Goal: Information Seeking & Learning: Learn about a topic

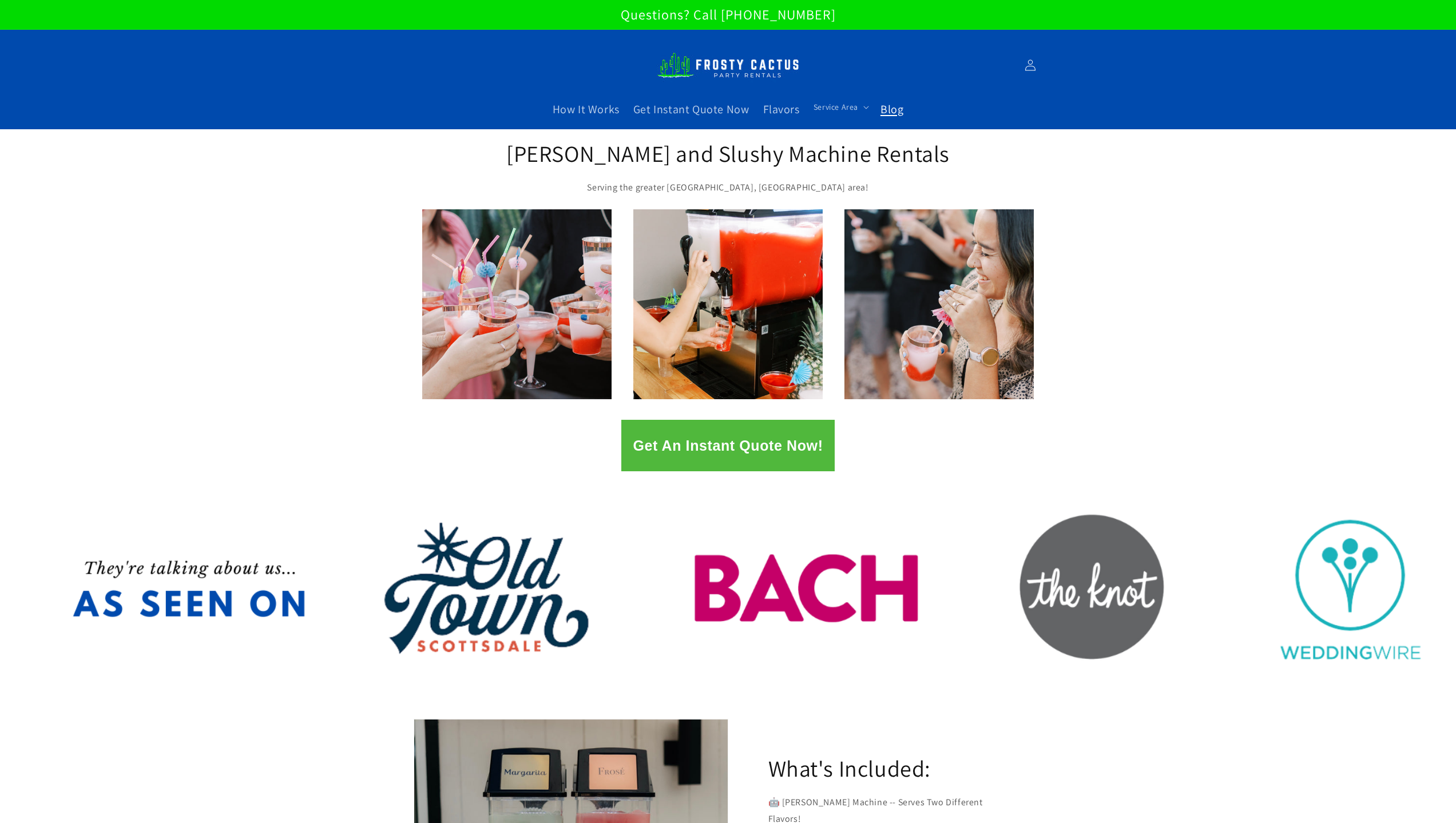
click at [887, 107] on span "Blog" at bounding box center [892, 109] width 23 height 15
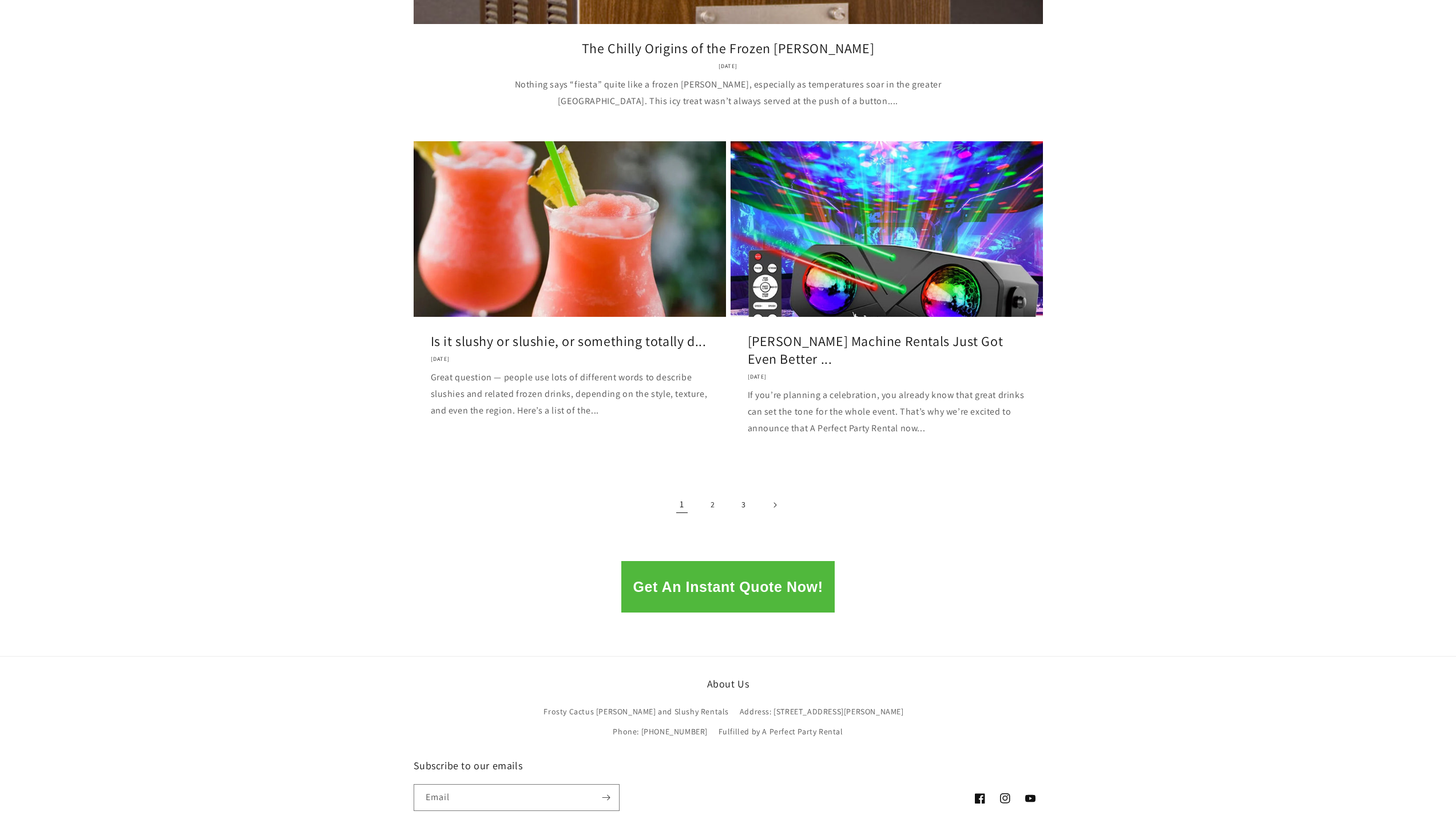
scroll to position [1354, 0]
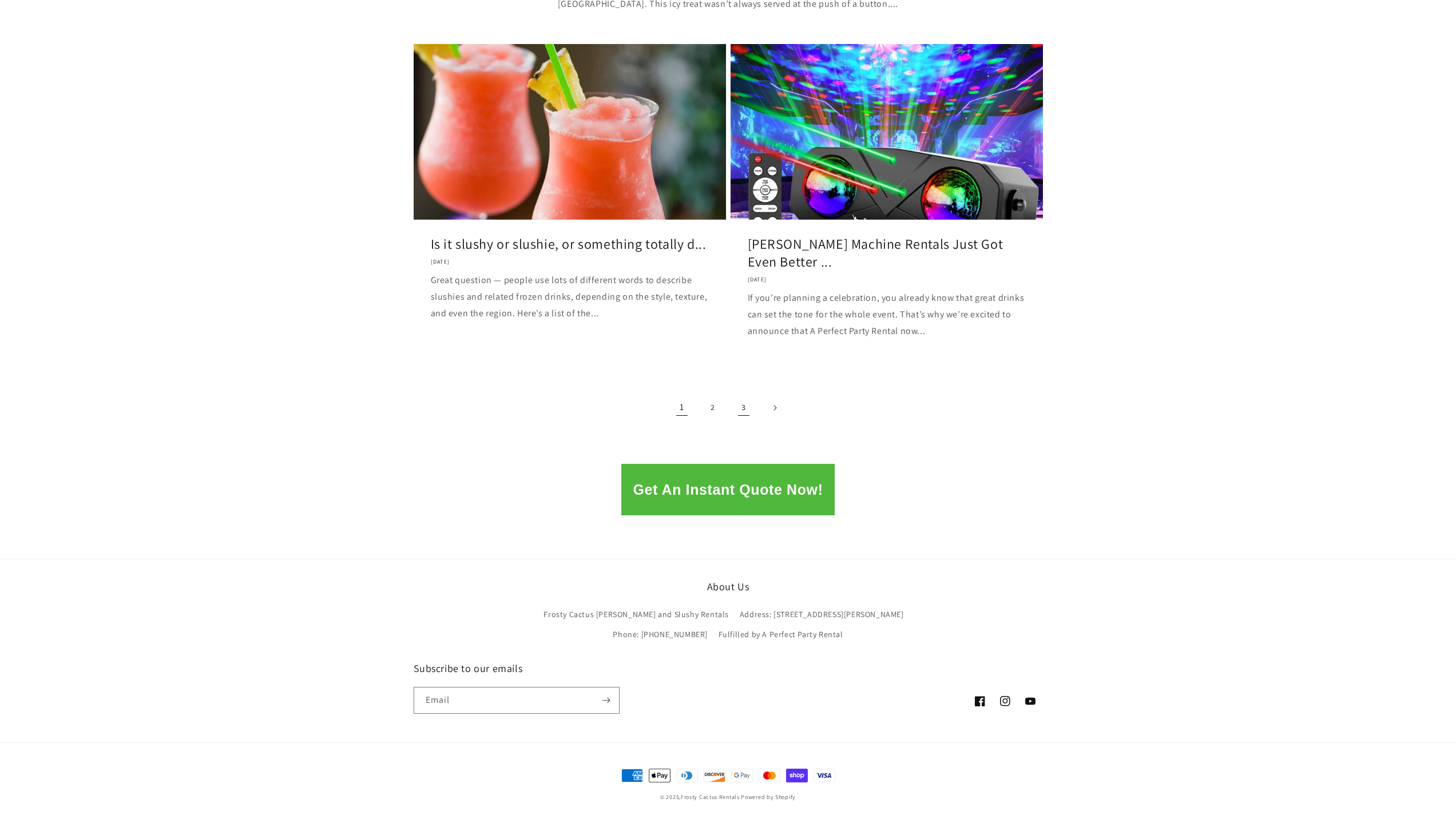
click at [746, 411] on link "3" at bounding box center [744, 408] width 25 height 25
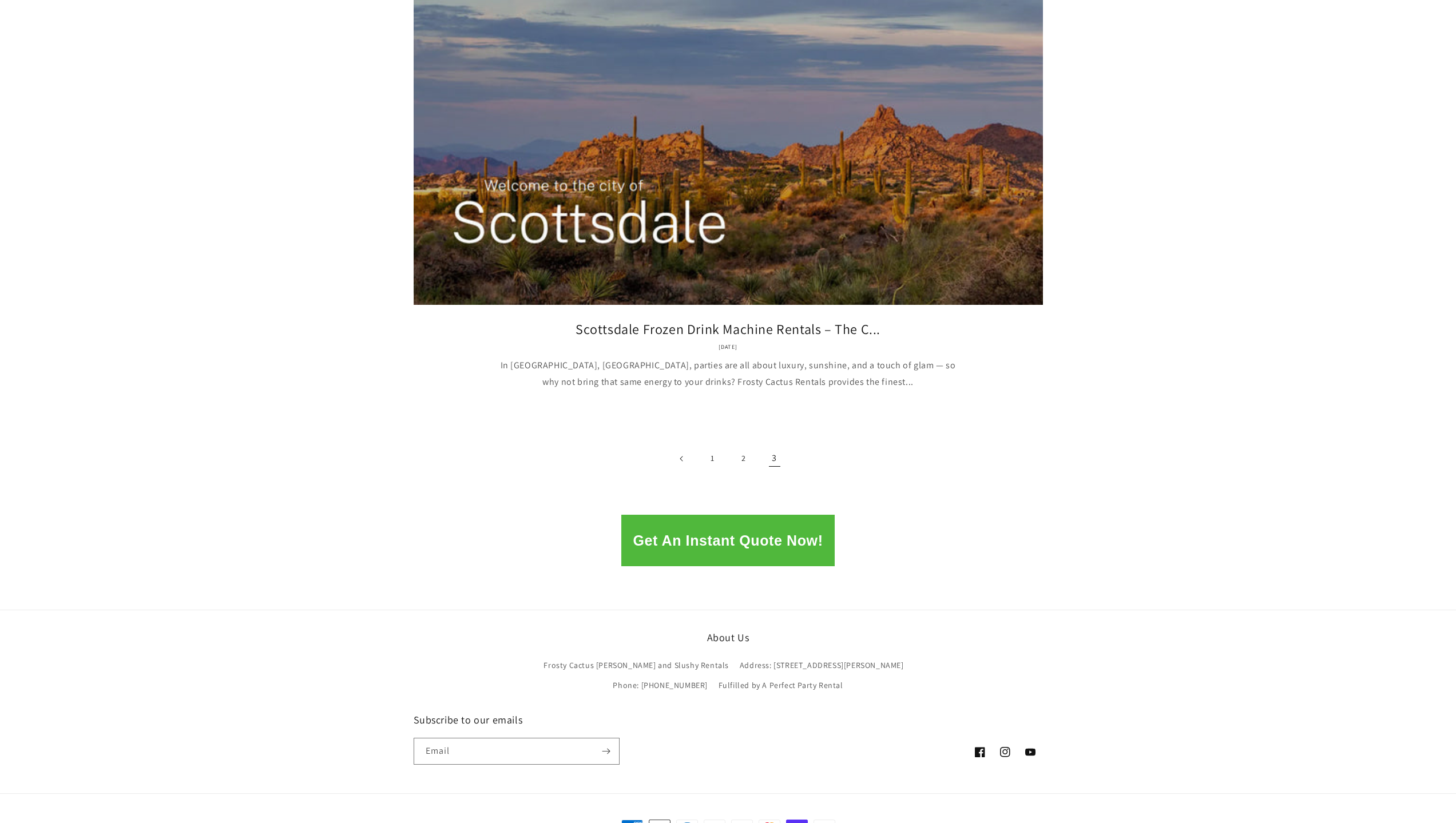
scroll to position [1010, 0]
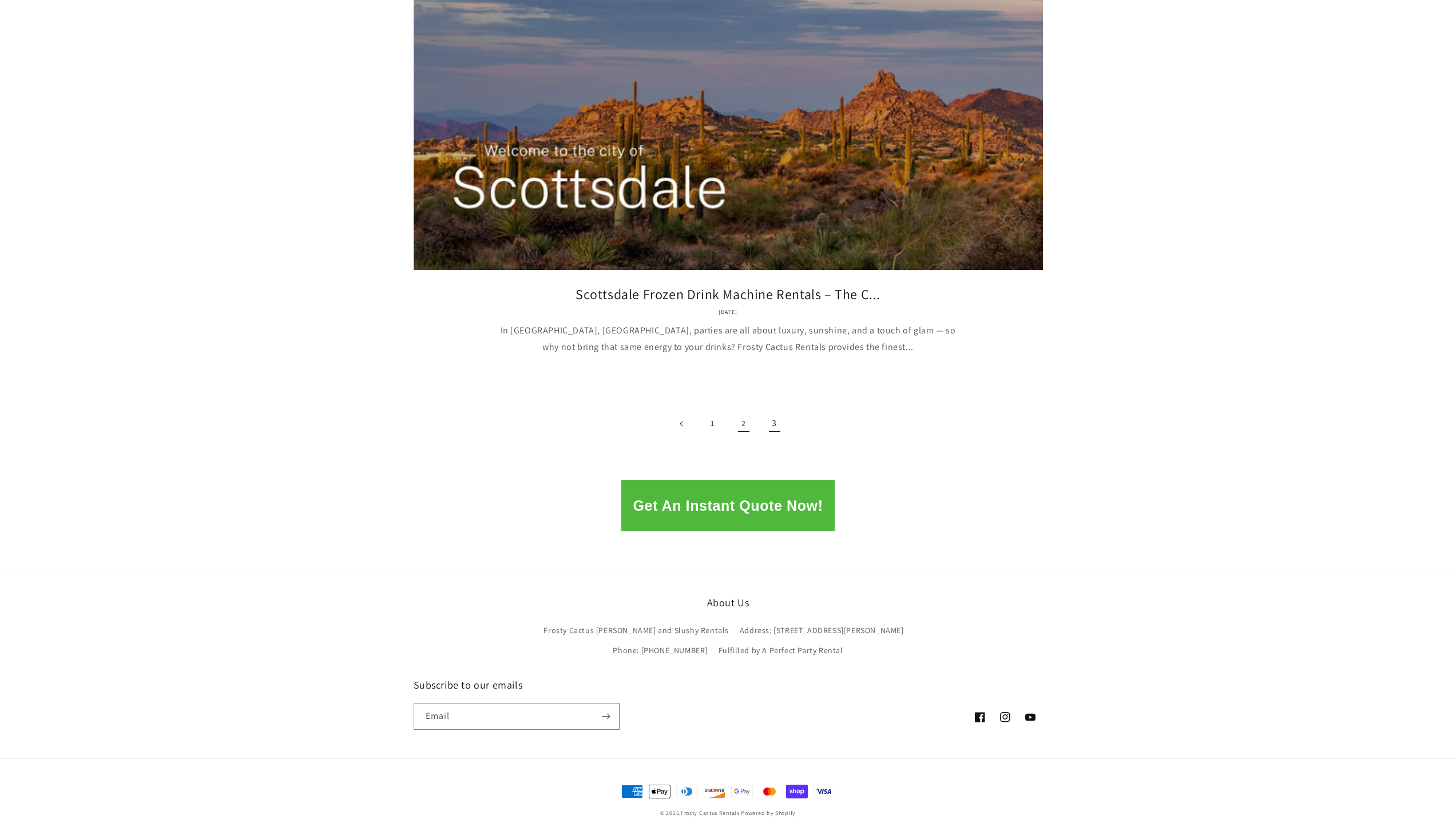
click at [744, 411] on link "2" at bounding box center [744, 423] width 25 height 25
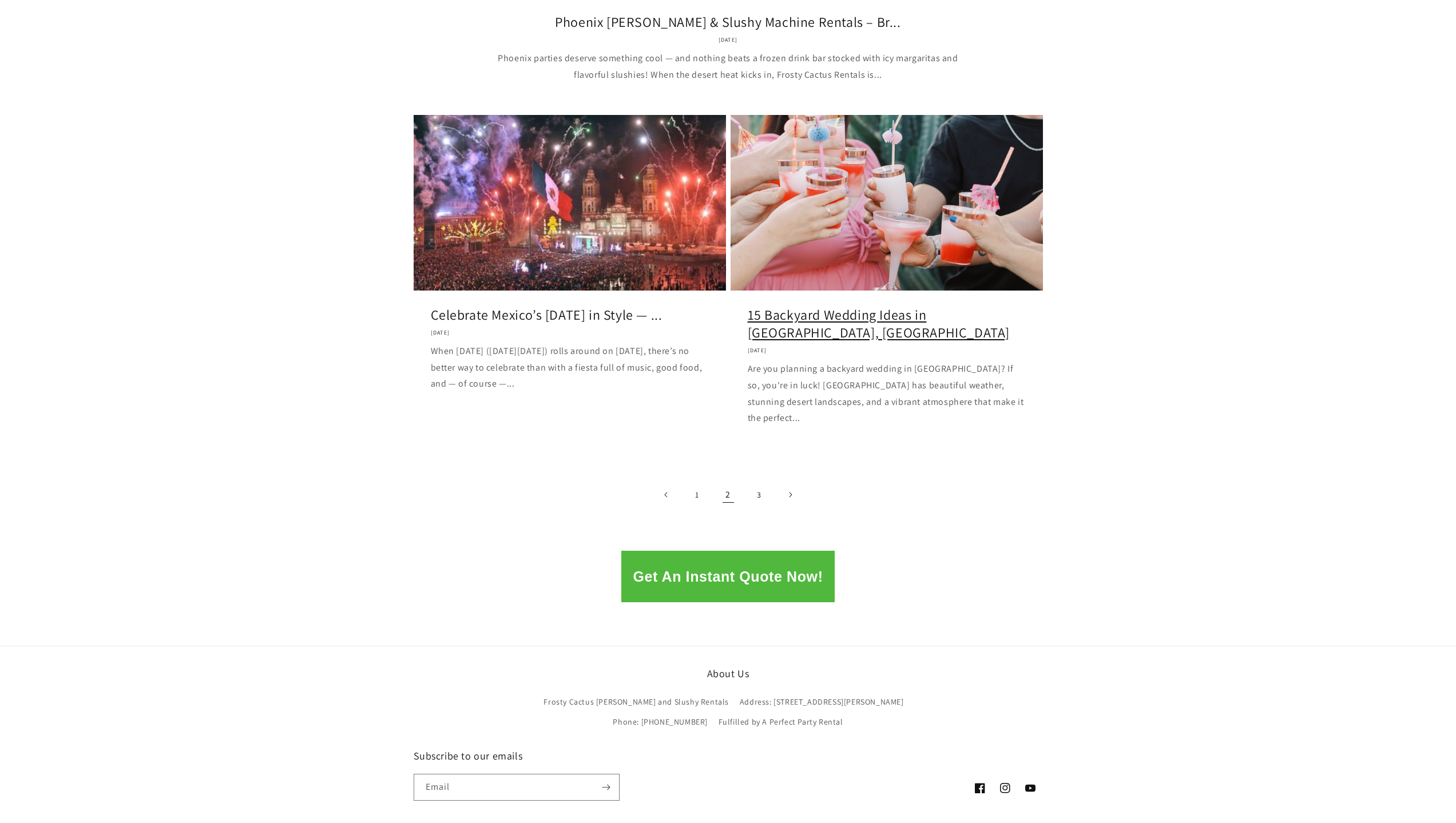
scroll to position [1354, 0]
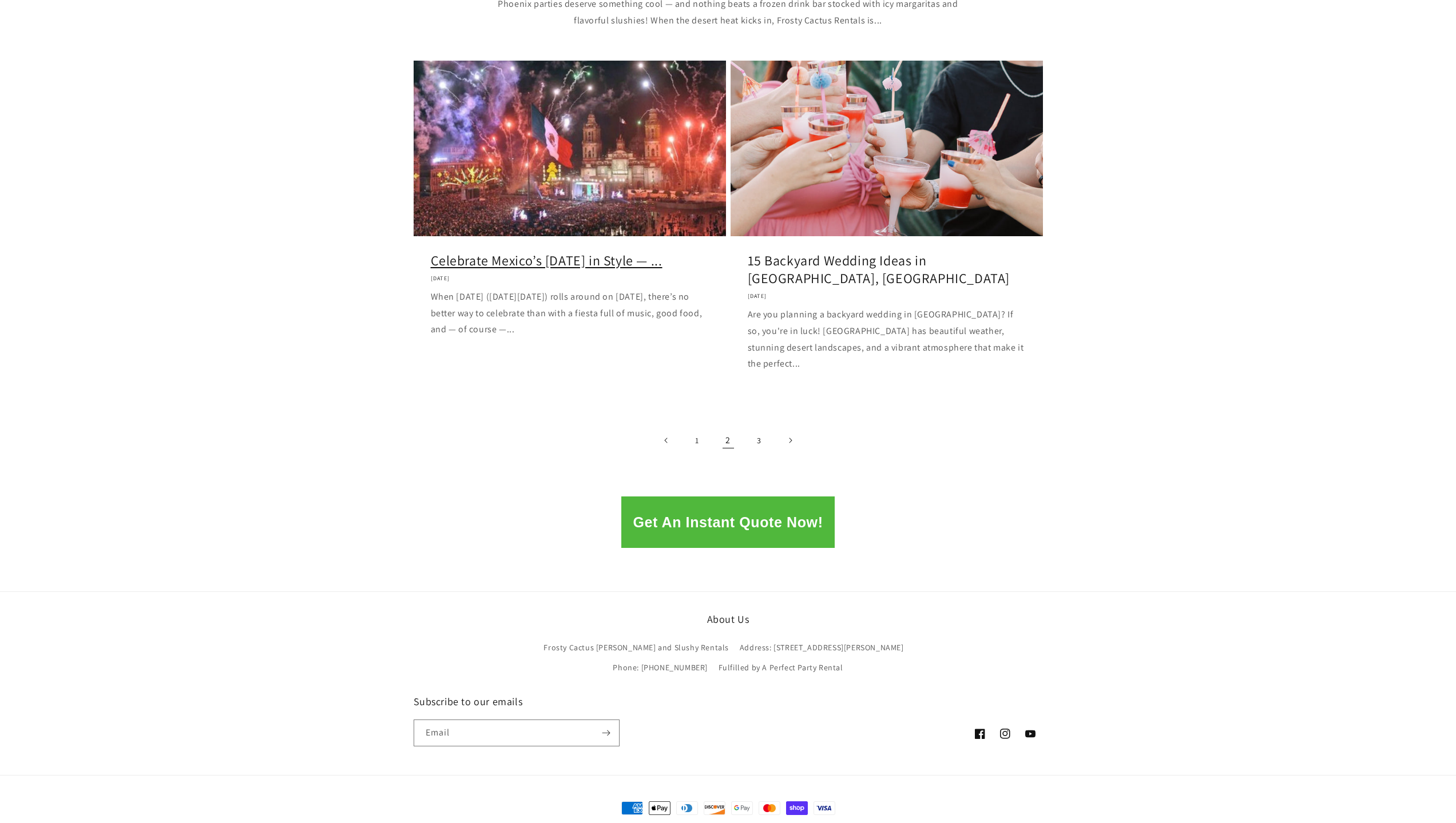
click at [574, 252] on link "Celebrate Mexico’s Independence Day in Style — ..." at bounding box center [570, 261] width 278 height 18
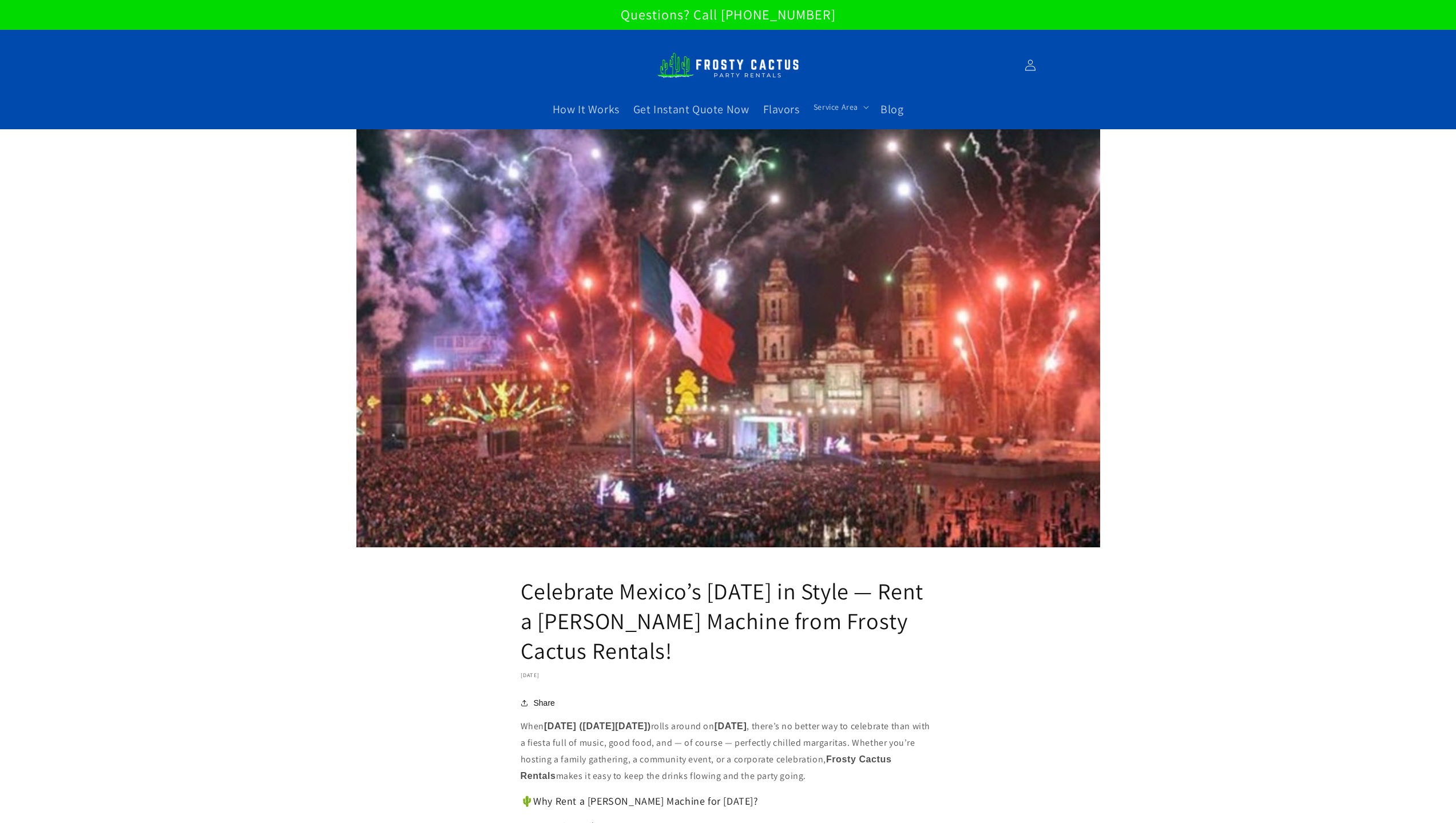
drag, startPoint x: 744, startPoint y: 649, endPoint x: 525, endPoint y: 592, distance: 226.3
click at [525, 592] on h1 "Celebrate Mexico’s Independence Day in Style — Rent a Margarita Machine from Fr…" at bounding box center [728, 620] width 415 height 89
copy h1 "Celebrate Mexico’s Independence Day in Style — Rent a Margarita Machine from Fr…"
click at [893, 107] on span "Blog" at bounding box center [892, 109] width 23 height 15
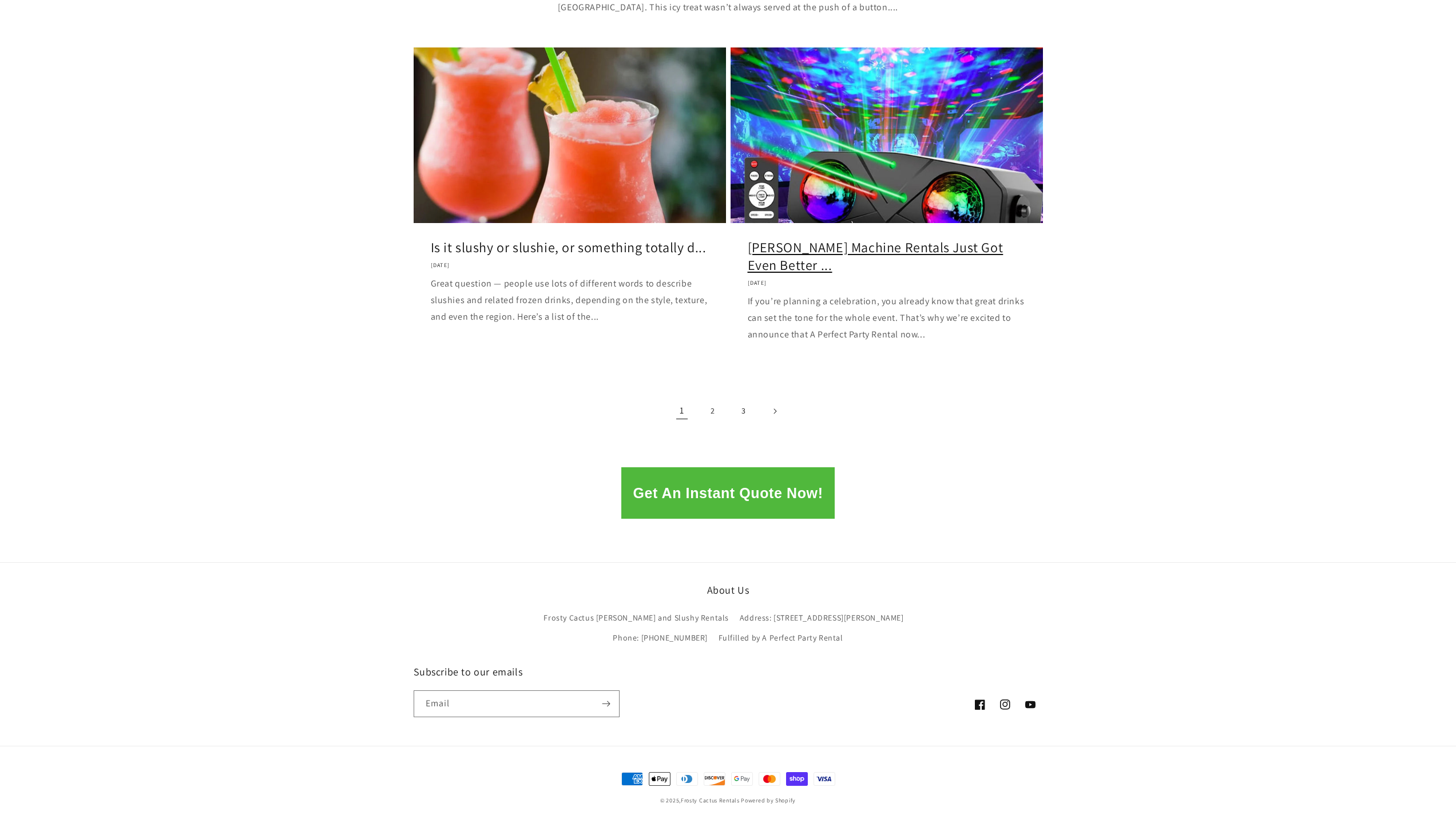
scroll to position [1354, 0]
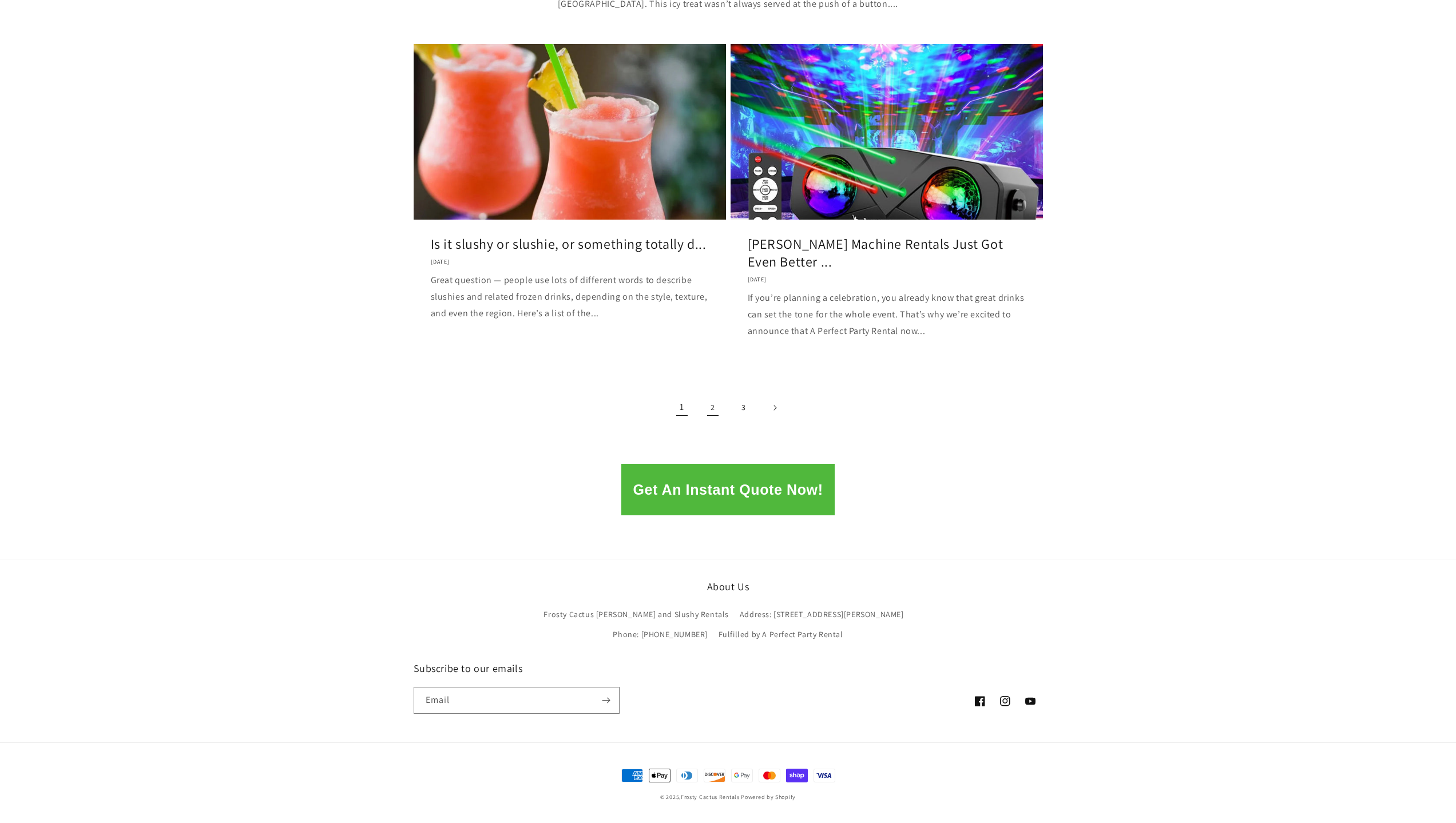
click at [714, 406] on link "2" at bounding box center [712, 408] width 25 height 25
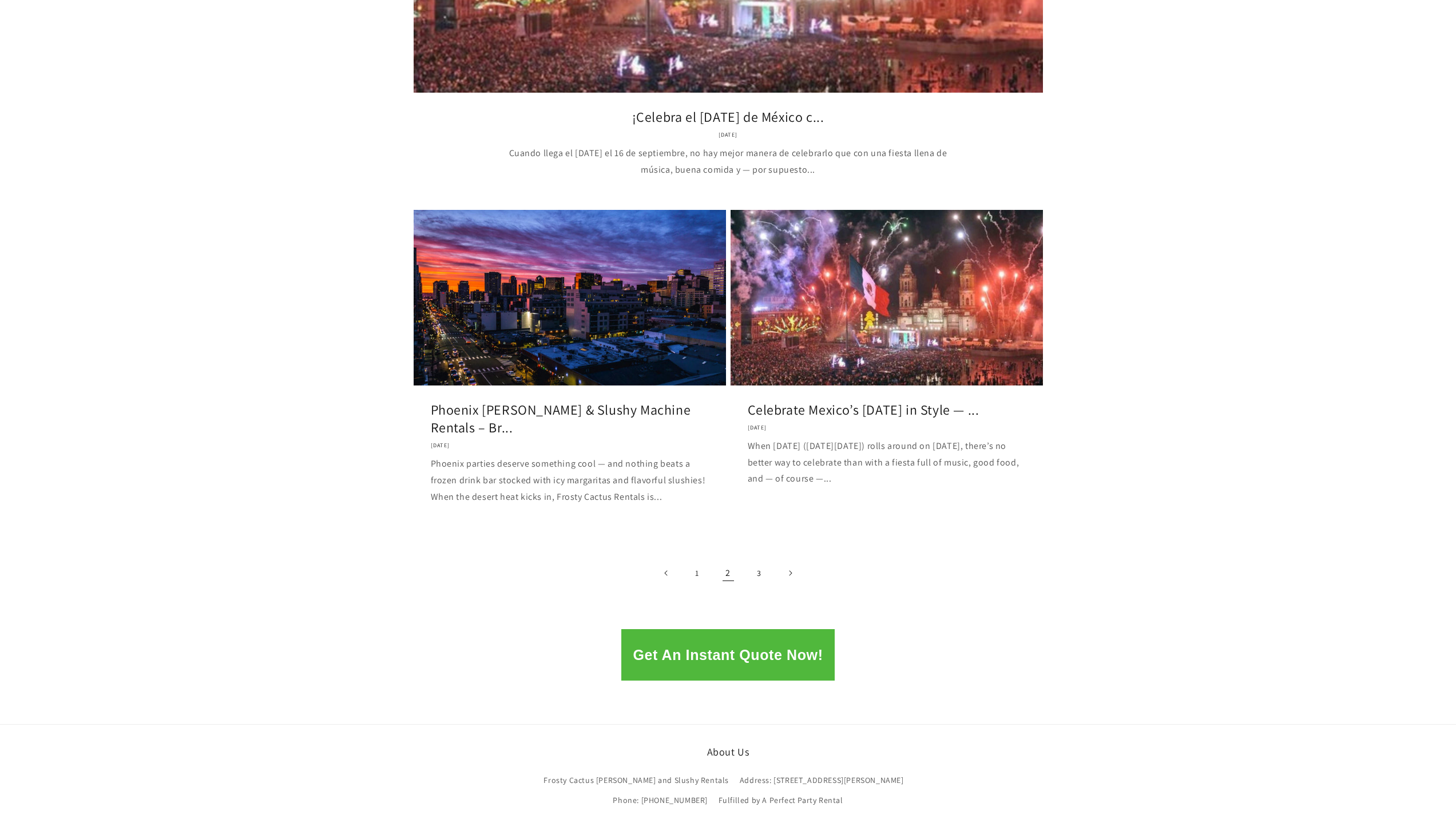
scroll to position [1258, 0]
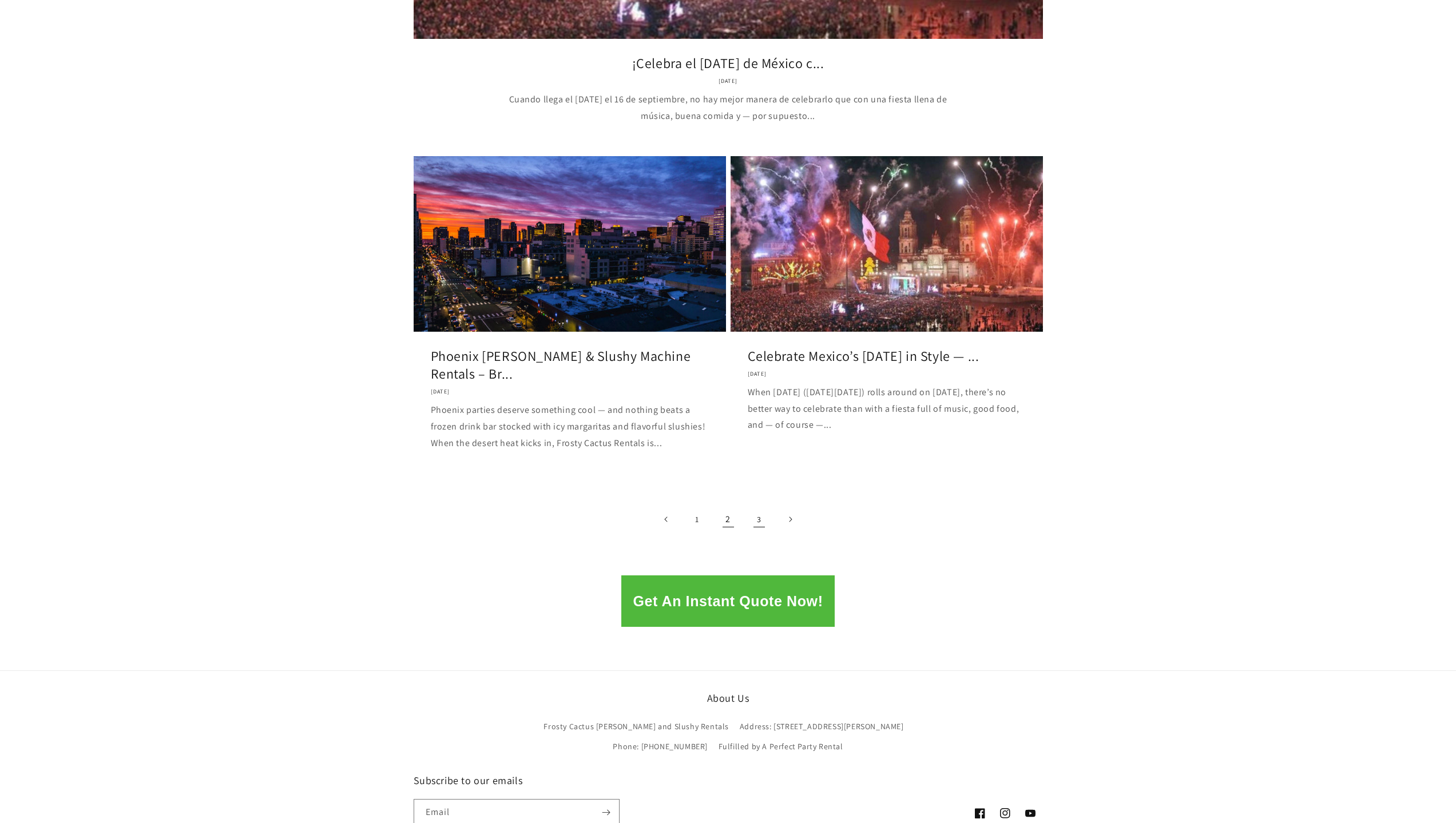
click at [760, 507] on link "3" at bounding box center [759, 519] width 25 height 25
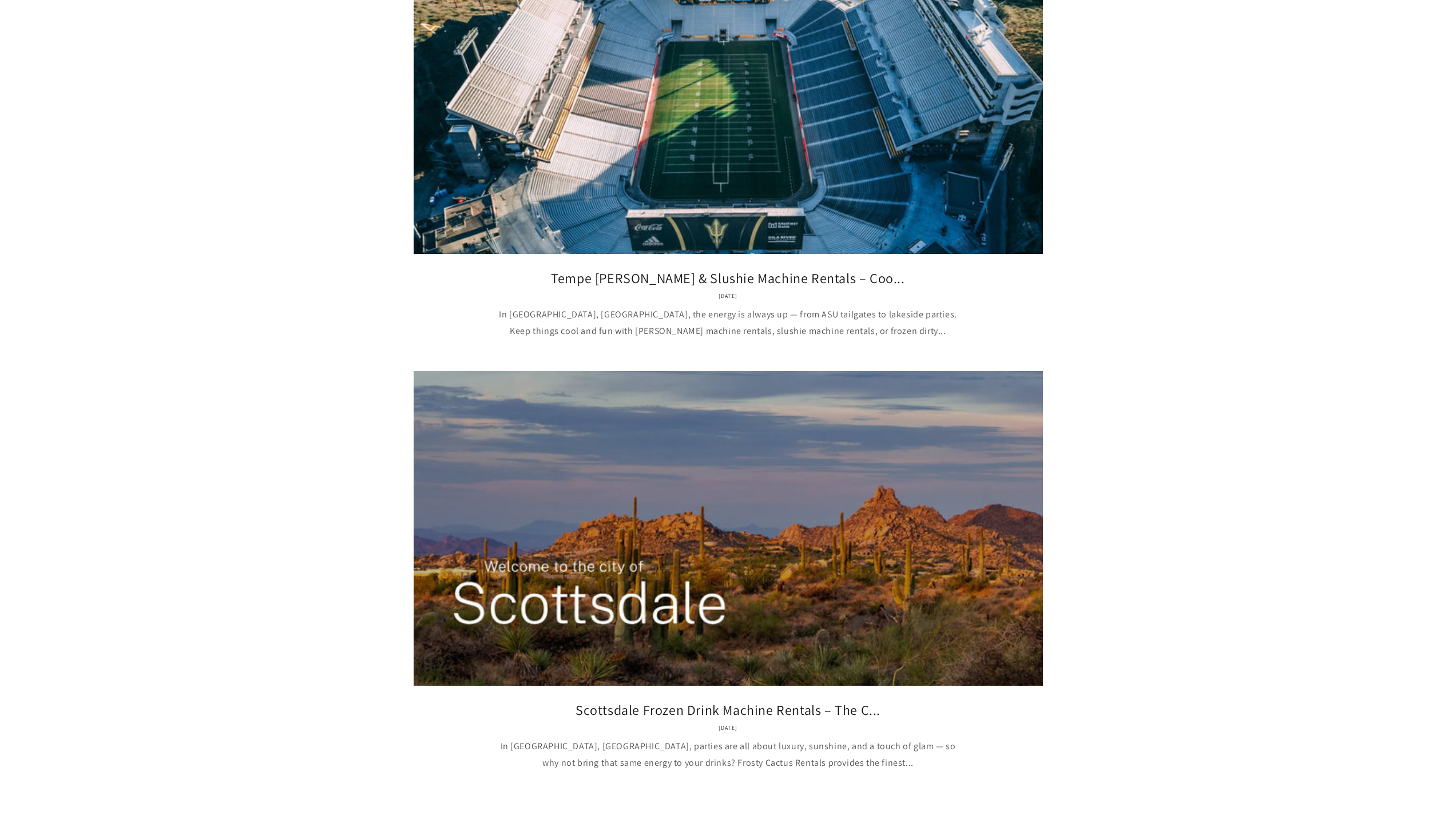
scroll to position [1087, 0]
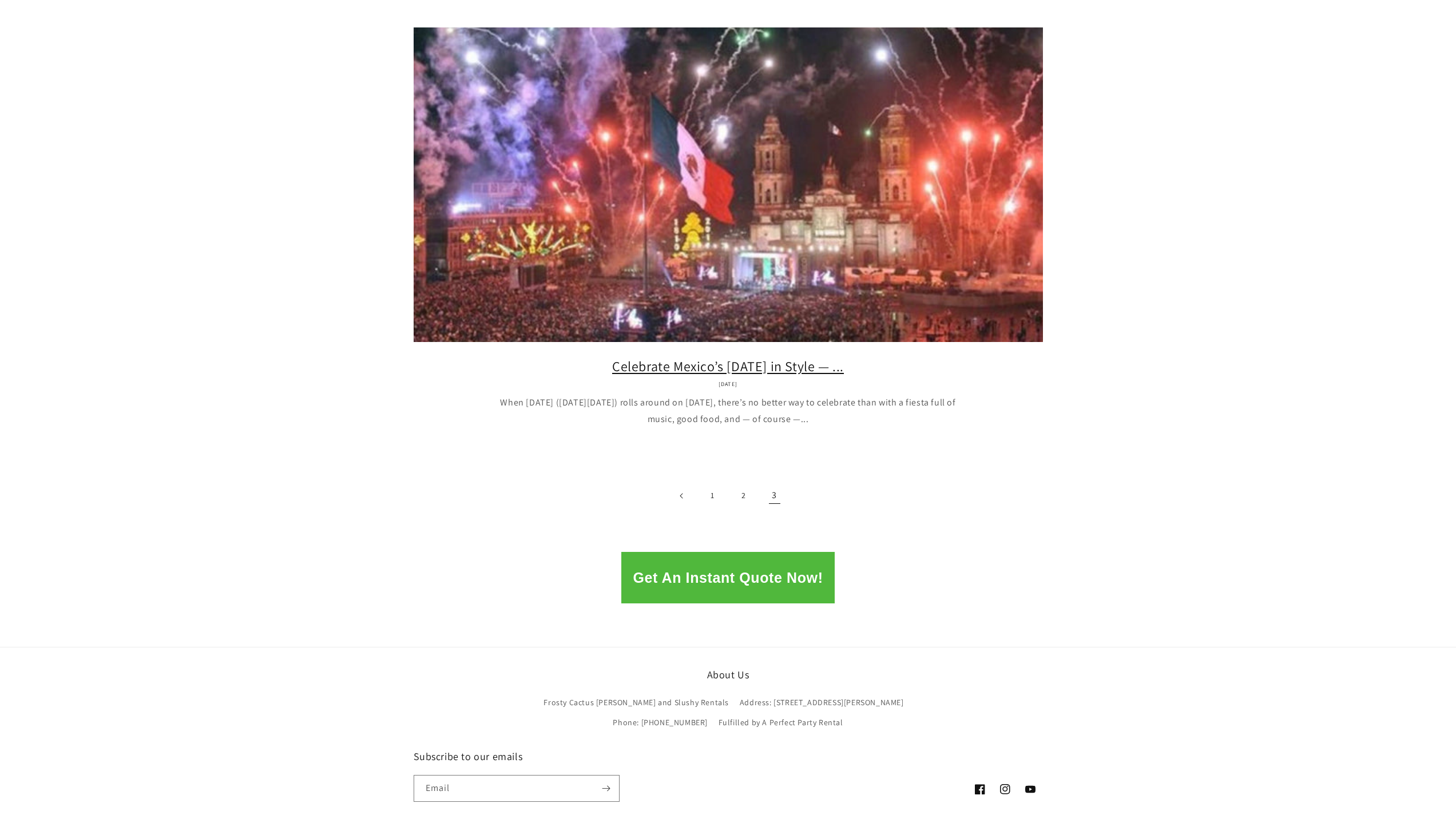
scroll to position [1373, 0]
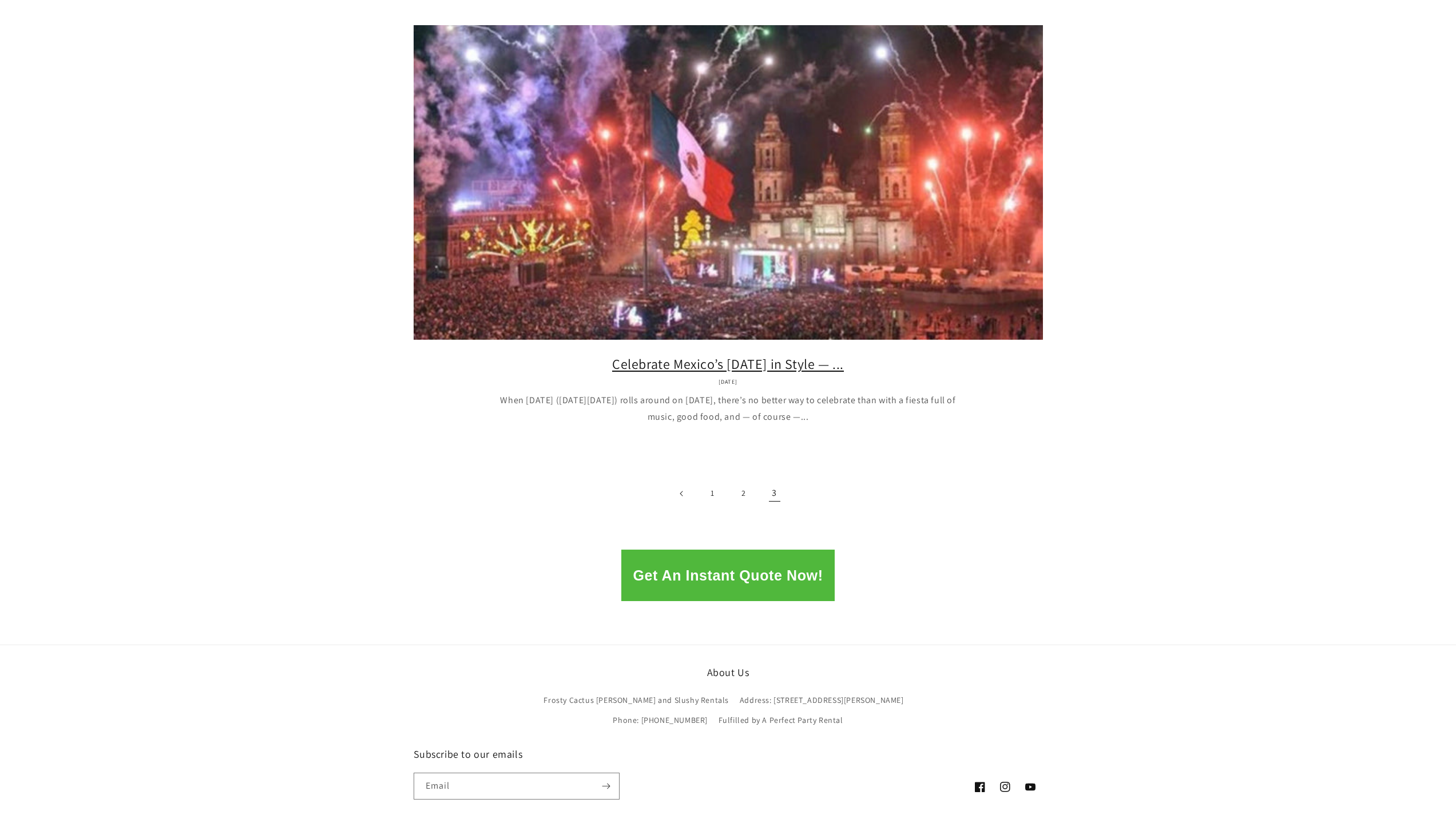
click at [868, 355] on link "Celebrate Mexico’s Independence Day in Style — ..." at bounding box center [729, 364] width 595 height 18
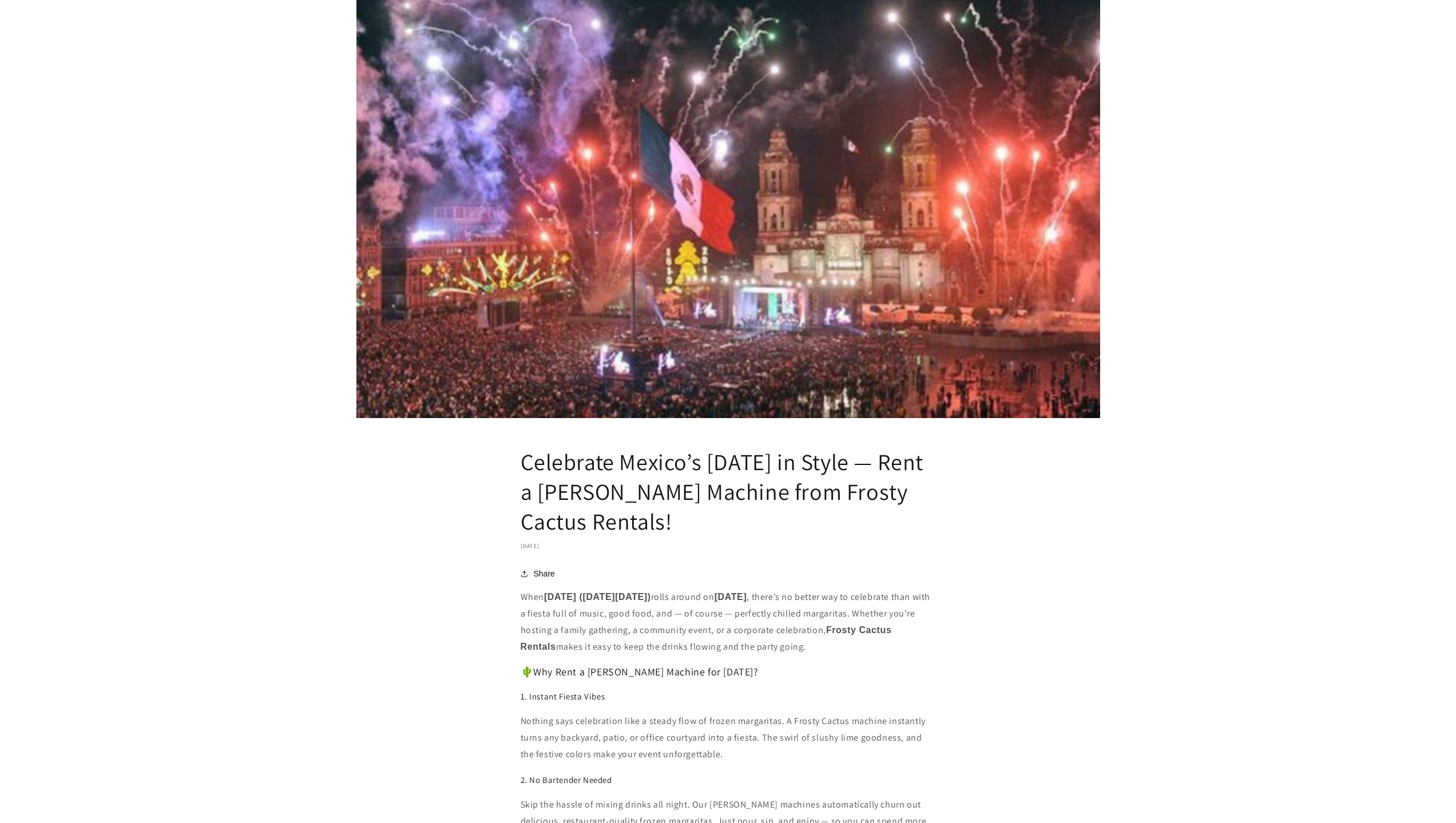
scroll to position [228, 0]
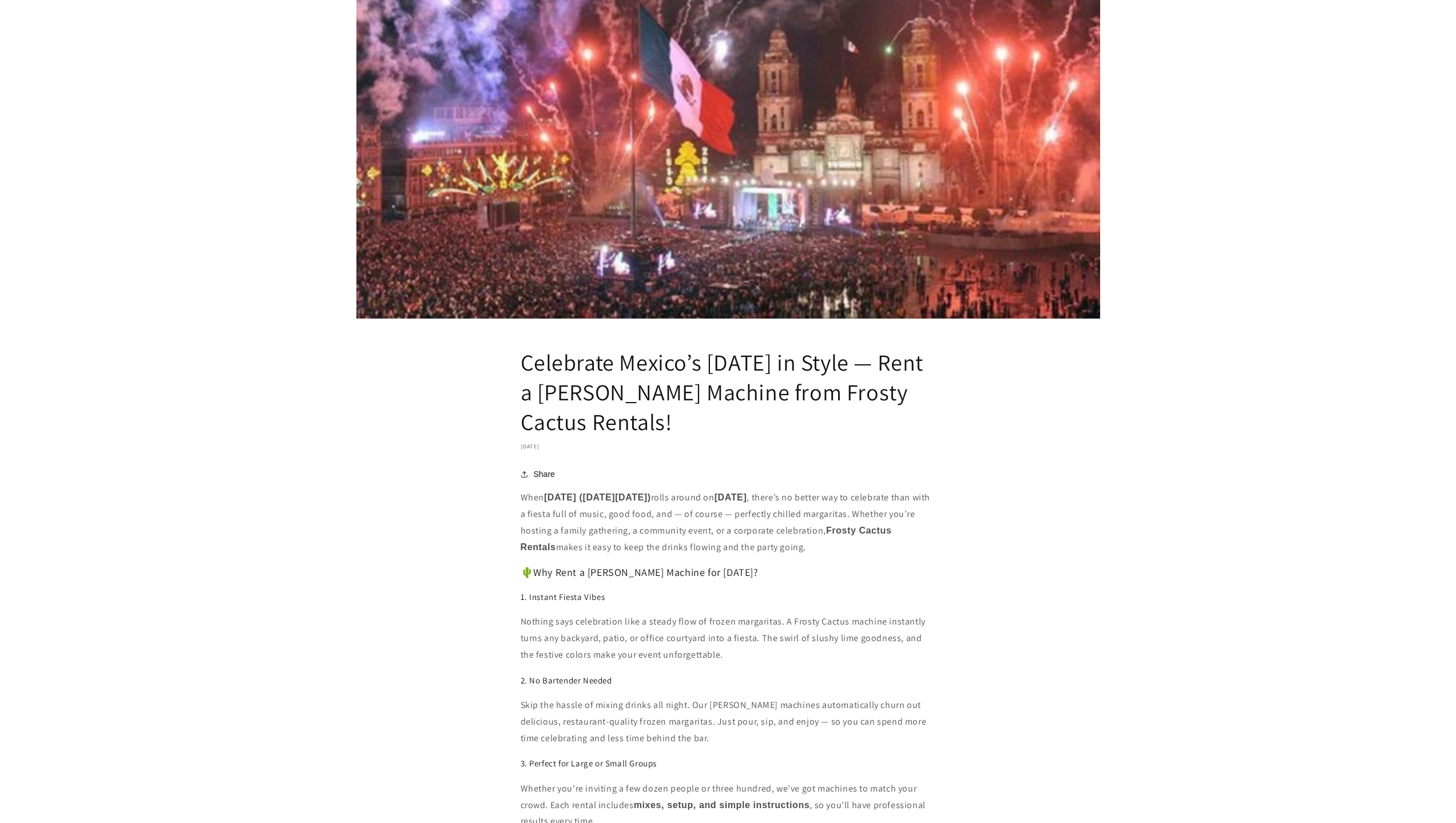
drag, startPoint x: 690, startPoint y: 419, endPoint x: 525, endPoint y: 363, distance: 174.2
click at [525, 363] on h1 "Celebrate Mexico’s [DATE] in Style — Rent a [PERSON_NAME] Machine from Frosty C…" at bounding box center [728, 392] width 415 height 89
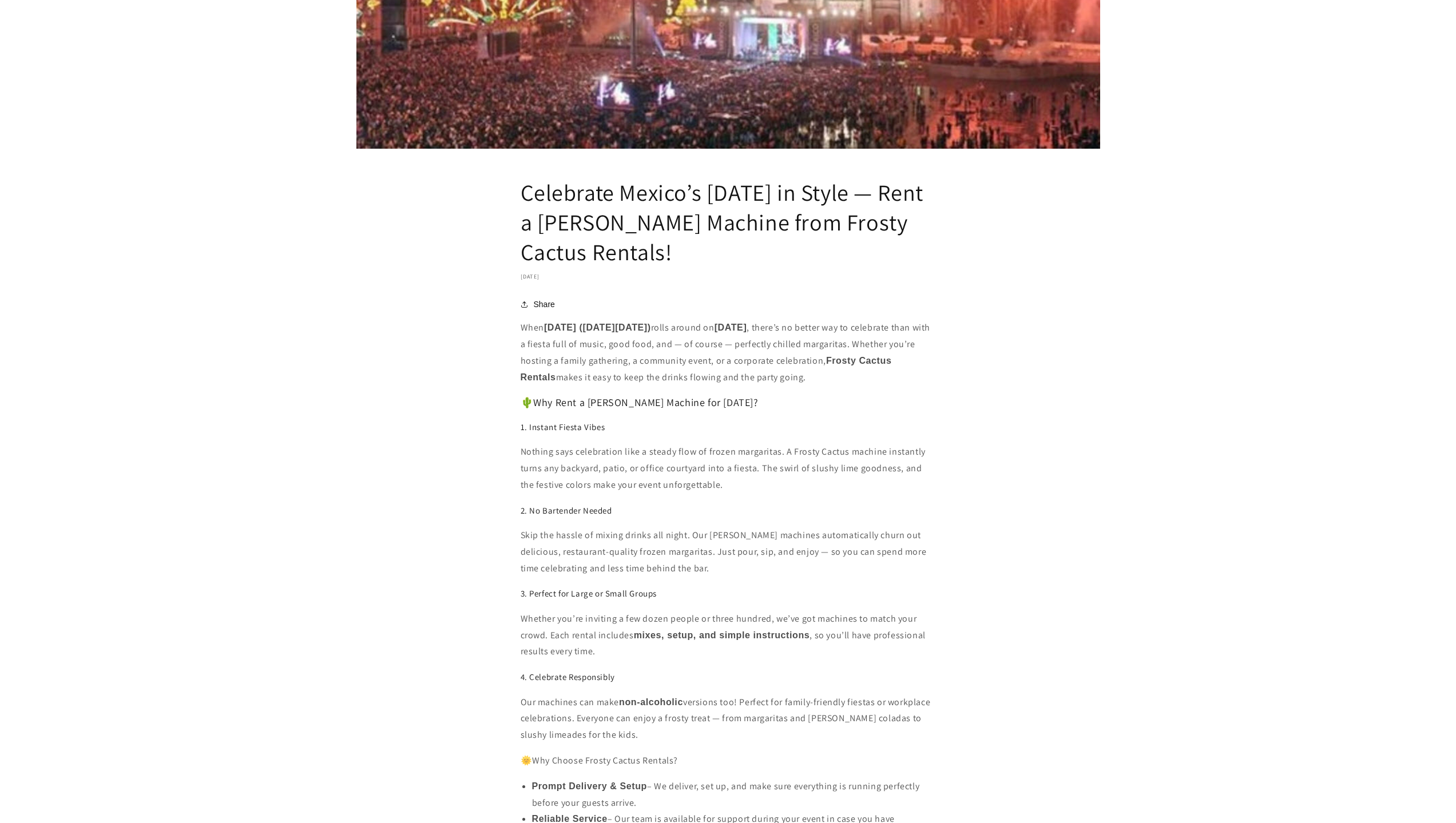
scroll to position [400, 0]
drag, startPoint x: 709, startPoint y: 406, endPoint x: 686, endPoint y: 385, distance: 31.1
click at [710, 405] on div "When [DATE] ([DATE][DATE]) rolls around on [DATE] , there’s no better way to ce…" at bounding box center [728, 692] width 415 height 749
drag, startPoint x: 579, startPoint y: 393, endPoint x: 513, endPoint y: 330, distance: 91.2
click at [513, 330] on article "Celebrate Mexico’s Independence Day in Style — Rent a Margarita Machine from Fr…" at bounding box center [728, 422] width 1456 height 1386
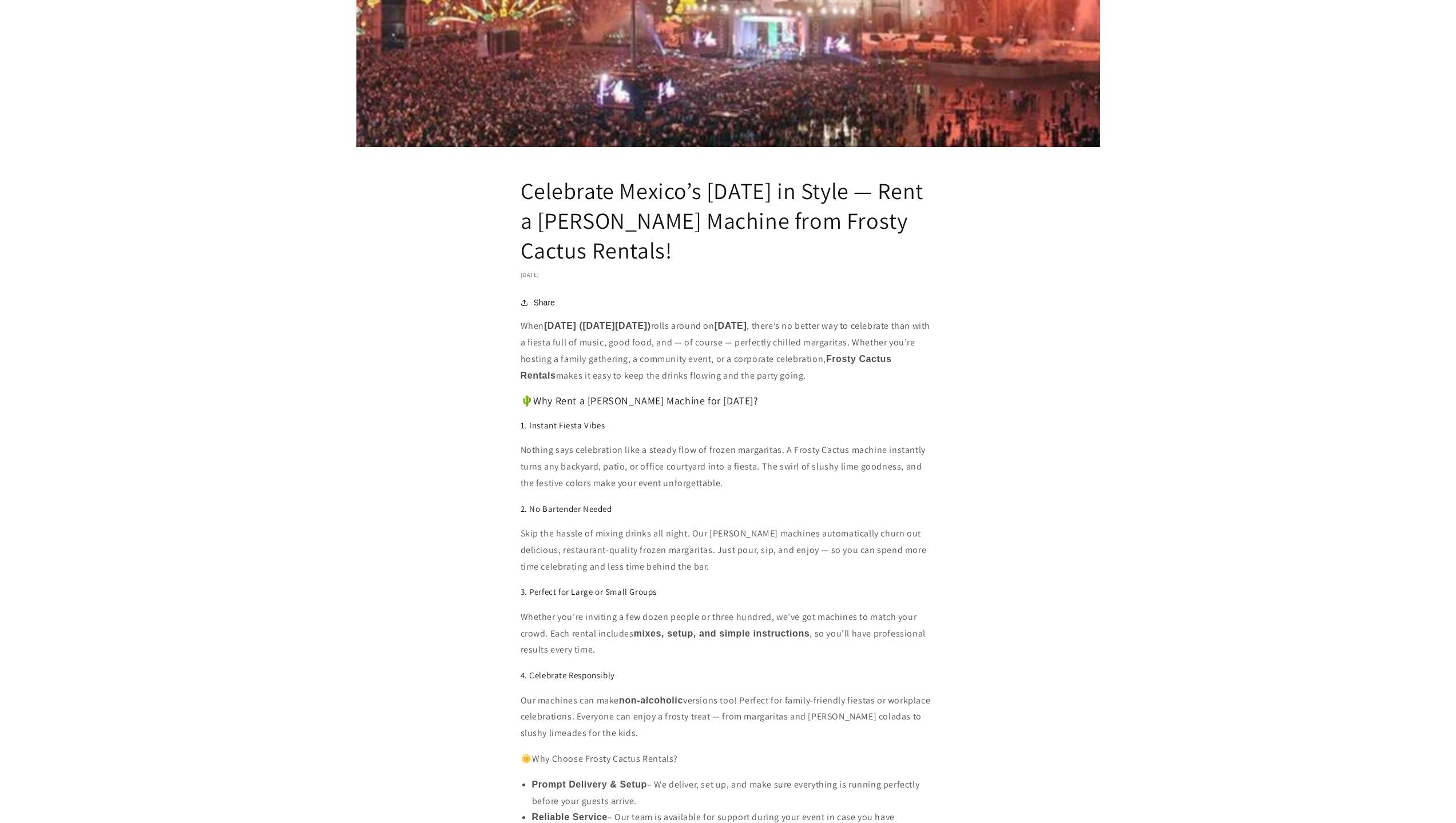
copy p "When Día de la Independencia (Mexican Independence Day) rolls around on Septemb…"
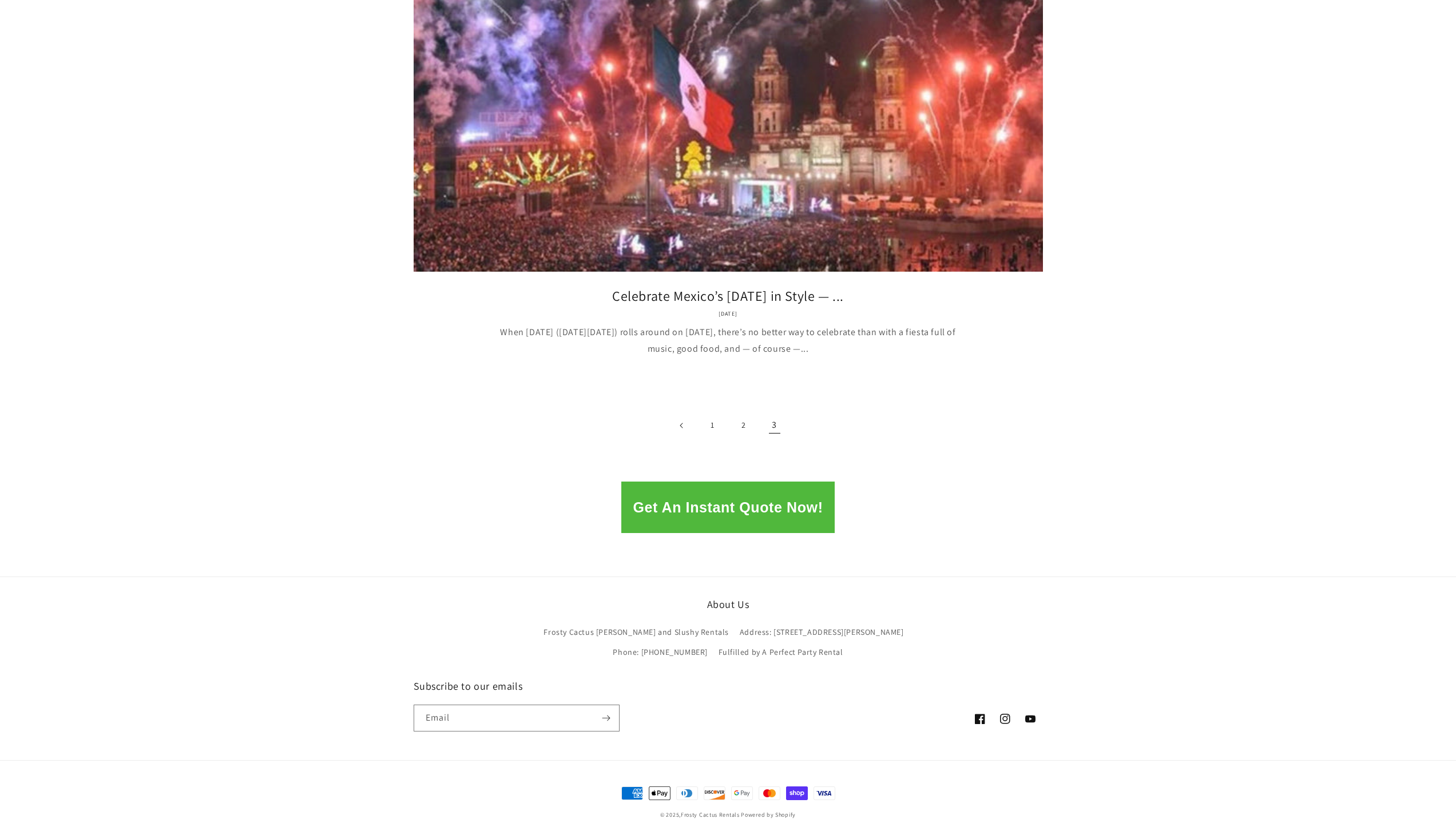
scroll to position [1442, 0]
click at [743, 412] on link "2" at bounding box center [744, 424] width 25 height 25
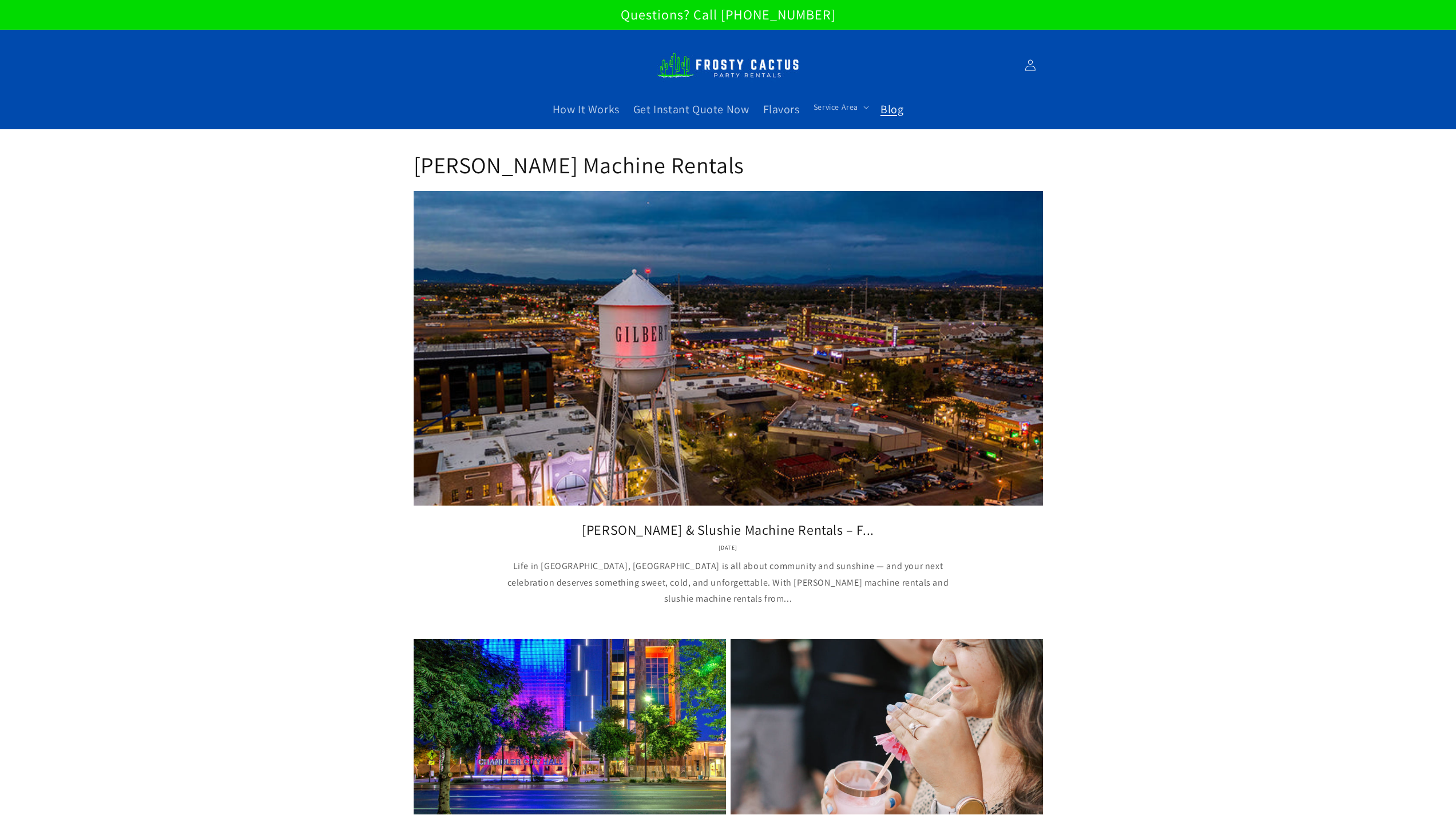
click at [725, 66] on img at bounding box center [728, 65] width 143 height 39
